Goal: Information Seeking & Learning: Check status

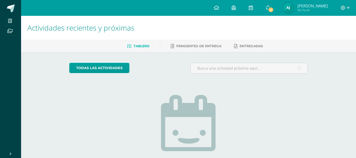
click at [304, 6] on span "[PERSON_NAME] Mi Perfil" at bounding box center [305, 8] width 47 height 11
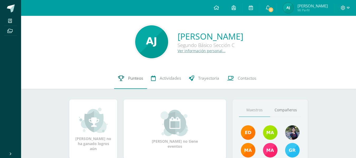
click at [127, 77] on link "Punteos" at bounding box center [130, 78] width 33 height 21
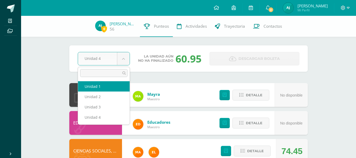
select select "Unidad 1"
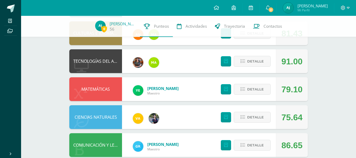
scroll to position [285, 0]
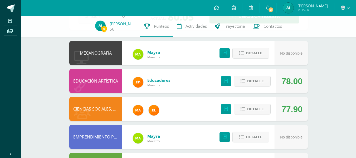
scroll to position [0, 0]
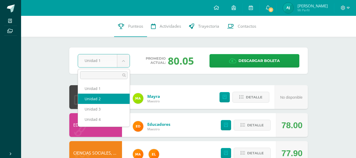
select select "Unidad 2"
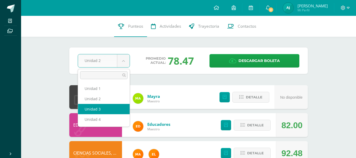
select select "Unidad 3"
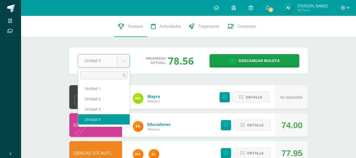
select select "Unidad 4"
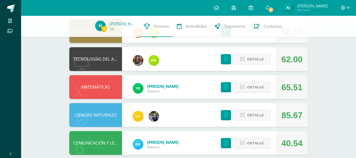
scroll to position [287, 0]
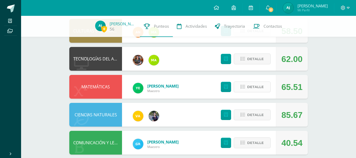
click at [244, 86] on icon at bounding box center [242, 87] width 4 height 4
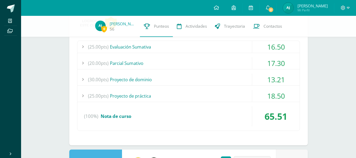
scroll to position [391, 0]
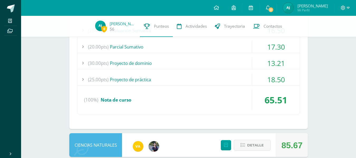
click at [168, 76] on div "(25.00pts) Proyecto de práctica" at bounding box center [188, 79] width 222 height 12
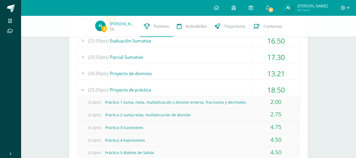
scroll to position [379, 0]
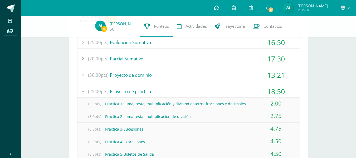
click at [154, 73] on div "(30.00pts) Proyecto de dominio" at bounding box center [188, 75] width 222 height 12
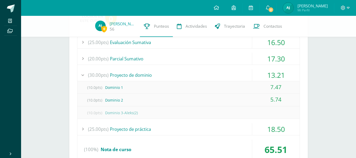
click at [134, 131] on div "(25.00pts) Proyecto de práctica" at bounding box center [188, 129] width 222 height 12
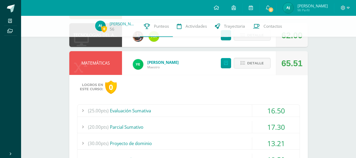
scroll to position [311, 0]
click at [246, 65] on button "Detalle" at bounding box center [252, 63] width 37 height 11
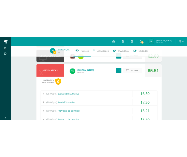
scroll to position [294, 0]
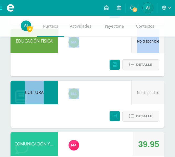
drag, startPoint x: 173, startPoint y: 75, endPoint x: 195, endPoint y: 78, distance: 22.3
click at [175, 78] on html "Mis cursos Archivos Cerrar panel CIENCIAS NATURALES Segundo Básico "Sección C" …" at bounding box center [87, 103] width 175 height 794
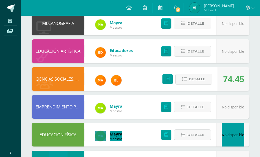
scroll to position [0, 0]
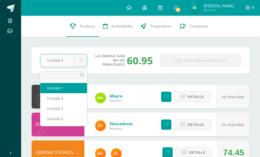
select select "Unidad 1"
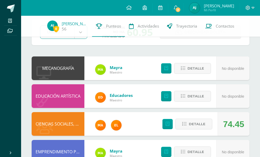
scroll to position [27, 0]
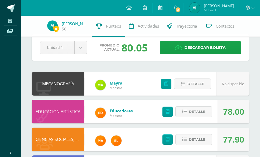
scroll to position [10, 0]
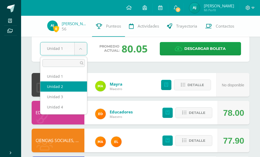
select select "Unidad 2"
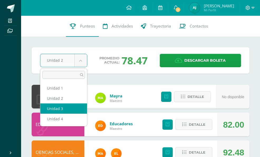
select select "Unidad 3"
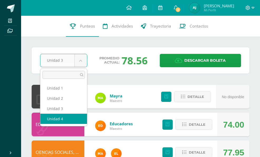
select select "Unidad 4"
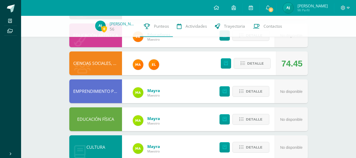
scroll to position [90, 0]
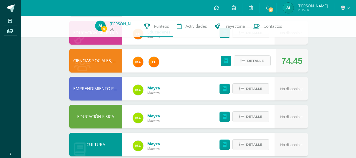
click at [256, 60] on span "Detalle" at bounding box center [255, 61] width 17 height 10
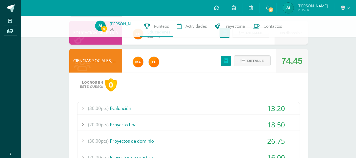
click at [143, 111] on div "(30.00pts) Evaluación" at bounding box center [188, 108] width 222 height 12
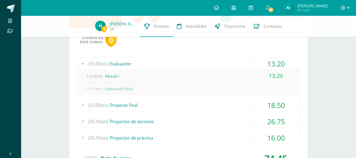
scroll to position [135, 0]
drag, startPoint x: 131, startPoint y: 105, endPoint x: 120, endPoint y: 102, distance: 11.0
click at [120, 102] on div "(20.00pts) Proyecto final" at bounding box center [188, 104] width 222 height 12
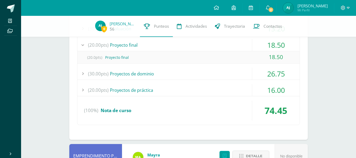
scroll to position [170, 0]
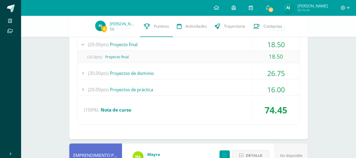
click at [149, 71] on div "(30.00pts) Proyectos de dominio" at bounding box center [188, 73] width 222 height 12
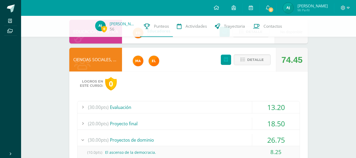
scroll to position [91, 0]
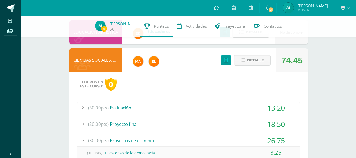
click at [254, 59] on span "Detalle" at bounding box center [255, 60] width 17 height 10
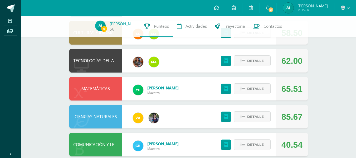
scroll to position [286, 0]
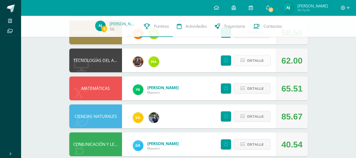
click at [259, 61] on span "Detalle" at bounding box center [255, 61] width 17 height 10
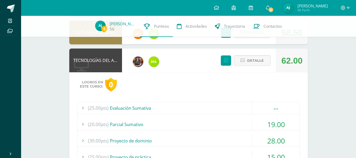
click at [138, 110] on div "(25.00pts) Evaluación Sumativa" at bounding box center [188, 108] width 222 height 12
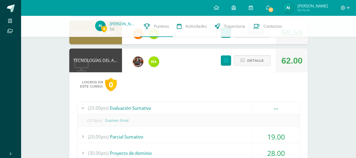
click at [137, 140] on div "(20.00pts) Parcial Sumativo" at bounding box center [188, 137] width 222 height 12
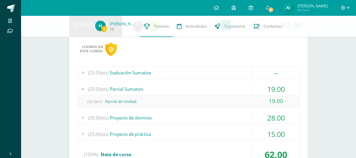
scroll to position [321, 0]
click at [141, 123] on div "(30.00pts) Proyecto de dominio" at bounding box center [188, 117] width 222 height 12
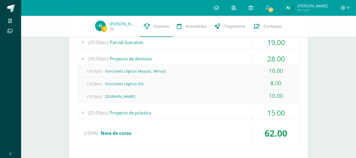
scroll to position [369, 0]
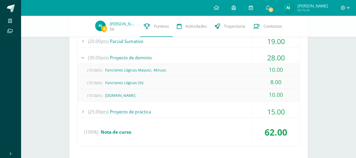
click at [148, 113] on div "(25.00pts) Proyecto de práctica" at bounding box center [188, 112] width 222 height 12
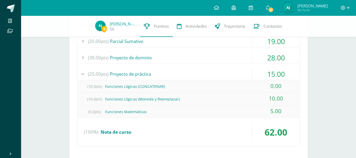
click at [127, 73] on div "(25.00pts) Proyecto de práctica" at bounding box center [188, 74] width 222 height 12
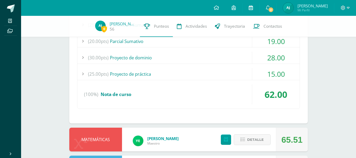
click at [253, 10] on span at bounding box center [251, 8] width 4 height 6
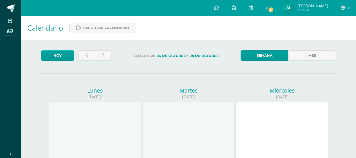
click at [121, 55] on label "Semana del [DATE] al [DATE]" at bounding box center [176, 55] width 120 height 11
click at [105, 56] on link at bounding box center [103, 55] width 17 height 10
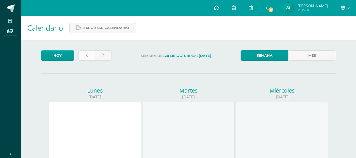
click at [90, 57] on link at bounding box center [86, 55] width 17 height 10
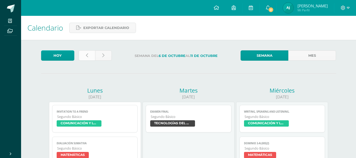
click at [91, 58] on link at bounding box center [86, 55] width 17 height 10
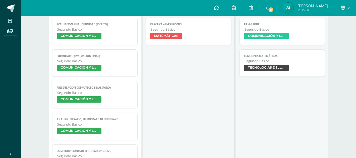
scroll to position [87, 0]
click at [285, 67] on span "TECNOLOGÍAS DEL APRENDIZAJE Y LA COMUNICACIÓN" at bounding box center [266, 67] width 45 height 6
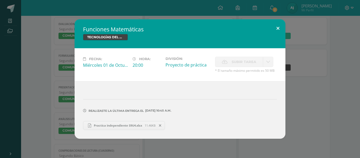
click at [278, 28] on button at bounding box center [277, 28] width 15 height 18
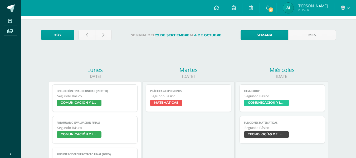
scroll to position [20, 0]
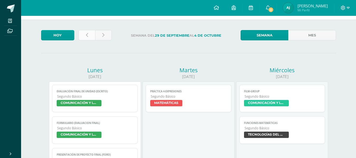
click at [83, 36] on link at bounding box center [86, 35] width 17 height 10
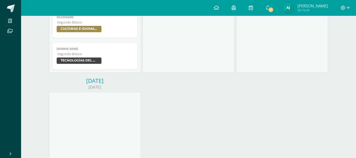
scroll to position [306, 0]
click at [125, 57] on span "TECNOLOGÍAS DEL APRENDIZAJE Y LA COMUNICACIÓN" at bounding box center [95, 61] width 77 height 8
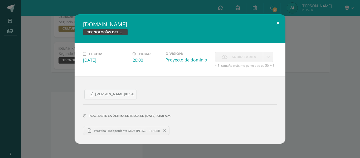
click at [276, 21] on button at bounding box center [277, 23] width 15 height 18
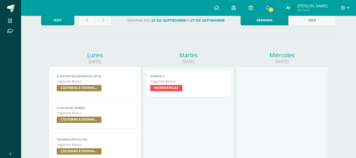
scroll to position [0, 0]
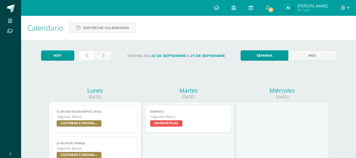
click at [87, 54] on icon at bounding box center [87, 55] width 2 height 4
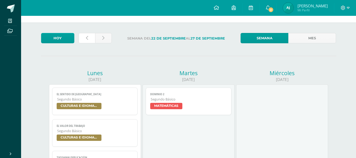
scroll to position [19, 0]
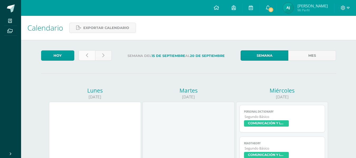
click at [86, 56] on icon at bounding box center [87, 55] width 2 height 4
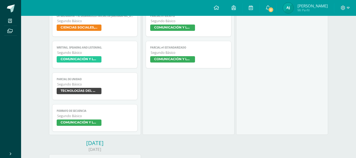
scroll to position [244, 0]
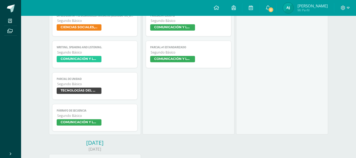
click at [127, 75] on link "Parcial de Unidad Segundo Básico TECNOLOGÍAS DEL APRENDIZAJE Y LA COMUNICACIÓN" at bounding box center [95, 85] width 86 height 27
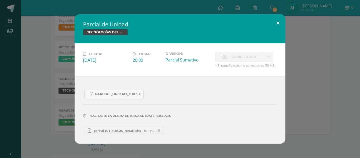
click at [278, 19] on button at bounding box center [277, 23] width 15 height 18
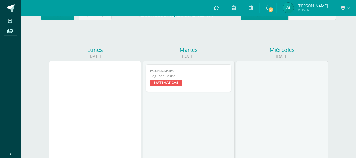
scroll to position [0, 0]
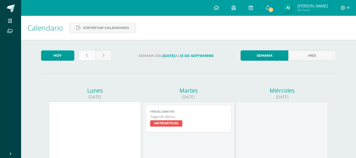
click at [86, 56] on icon at bounding box center [87, 55] width 2 height 4
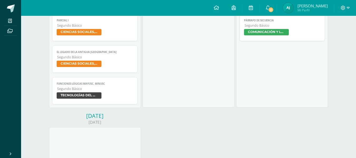
scroll to position [209, 0]
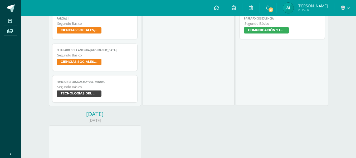
click at [76, 87] on span "Segundo Básico" at bounding box center [95, 87] width 76 height 4
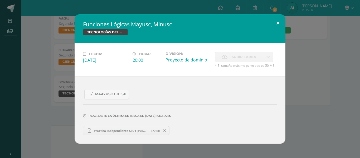
click at [278, 23] on button at bounding box center [277, 23] width 15 height 18
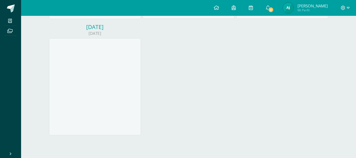
scroll to position [0, 0]
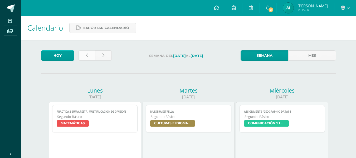
click at [86, 52] on link at bounding box center [86, 55] width 17 height 10
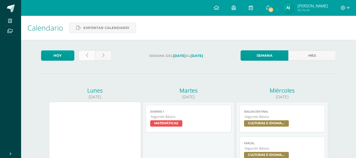
click at [91, 56] on link at bounding box center [86, 55] width 17 height 10
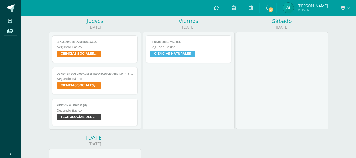
scroll to position [214, 0]
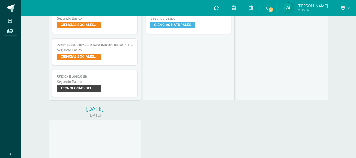
click at [109, 79] on link "Funciones Lógicas (SI) Segundo Básico TECNOLOGÍAS DEL APRENDIZAJE Y LA COMUNICA…" at bounding box center [95, 83] width 86 height 27
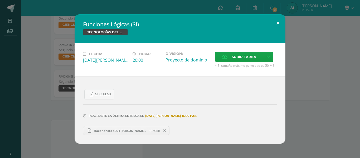
click at [279, 21] on button at bounding box center [277, 23] width 15 height 18
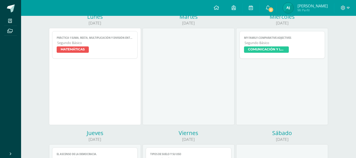
scroll to position [0, 0]
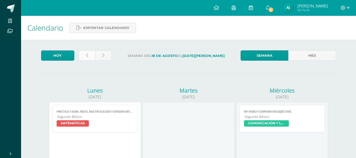
click at [86, 60] on link at bounding box center [86, 55] width 17 height 10
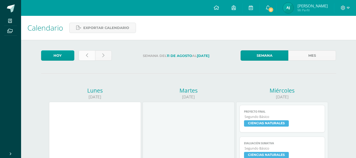
click at [90, 56] on link at bounding box center [86, 55] width 17 height 10
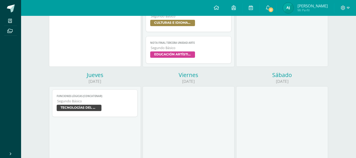
scroll to position [132, 0]
click at [93, 103] on link "Funciones Lógicas (CONCATENAR) Segundo Básico TECNOLOGÍAS DEL APRENDIZAJE Y LA …" at bounding box center [95, 102] width 86 height 27
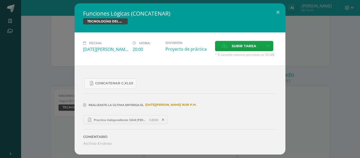
click at [108, 120] on span "Practica Independiente S3U4 [PERSON_NAME].xlsx" at bounding box center [120, 120] width 58 height 4
click at [109, 85] on span "Concatenar C.xlsx" at bounding box center [114, 83] width 38 height 4
click at [123, 120] on span "Practica Independiente S3U4 [PERSON_NAME].xlsx" at bounding box center [120, 120] width 58 height 4
click at [94, 141] on icon "Archivo Erróneo" at bounding box center [97, 143] width 28 height 5
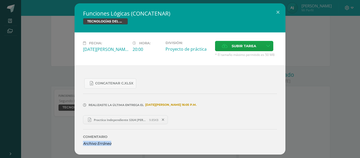
click at [94, 141] on icon "Archivo Erróneo" at bounding box center [97, 143] width 28 height 5
click at [138, 129] on hr at bounding box center [180, 129] width 194 height 1
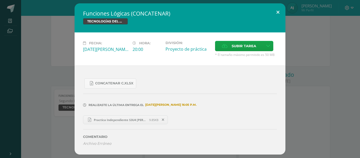
click at [279, 10] on button at bounding box center [277, 12] width 15 height 18
